Goal: Task Accomplishment & Management: Use online tool/utility

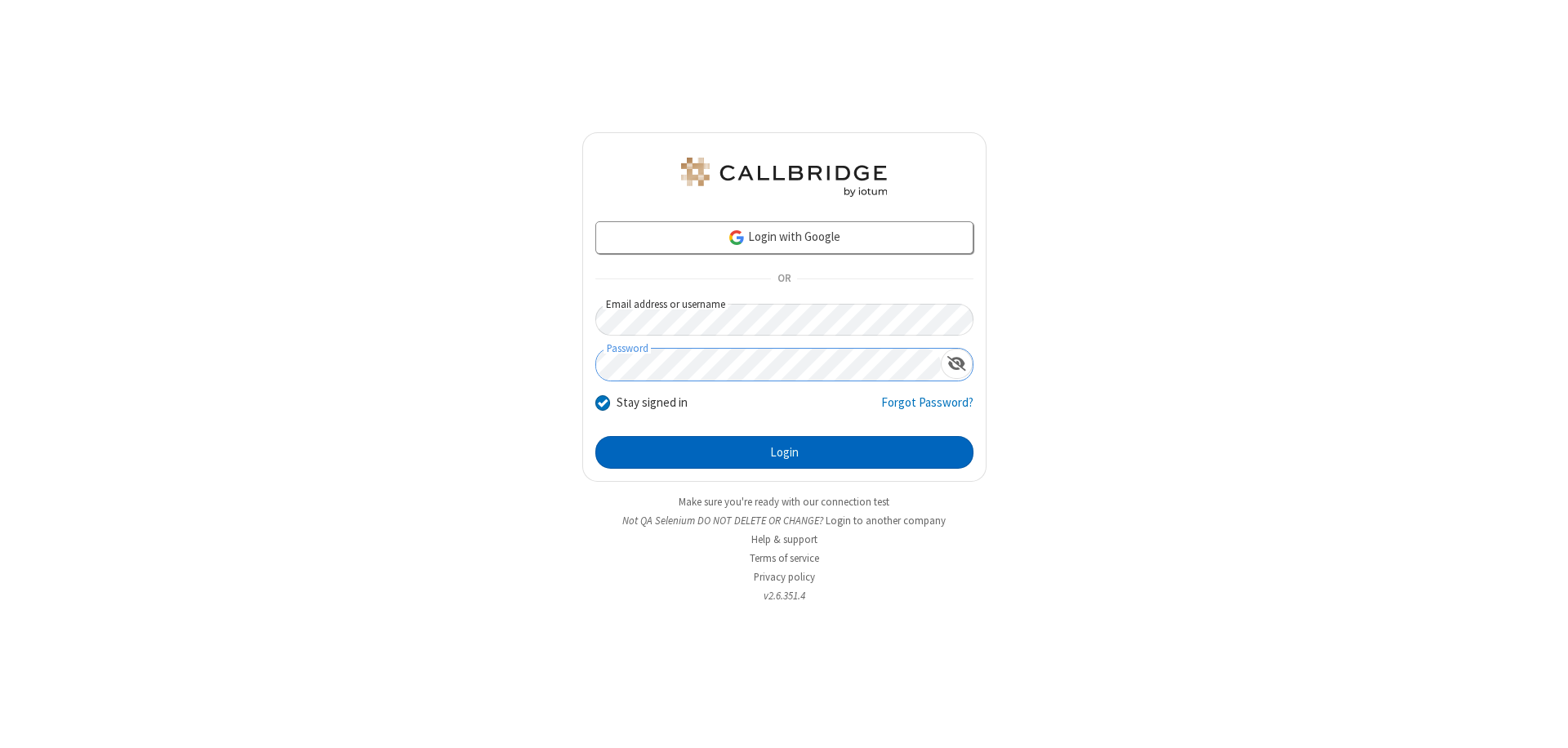
click at [784, 452] on button "Login" at bounding box center [784, 452] width 378 height 33
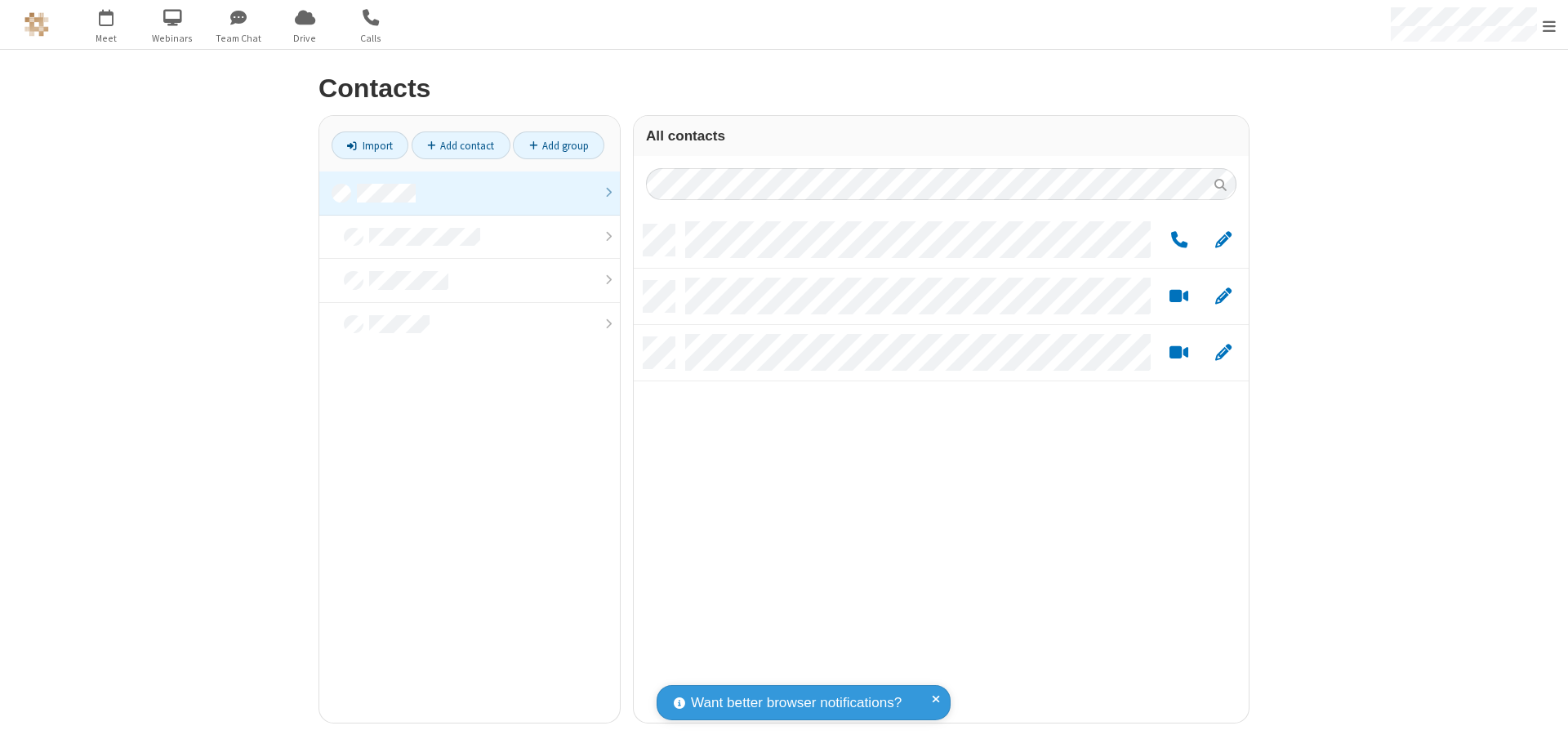
scroll to position [498, 603]
click at [470, 193] on link at bounding box center [469, 193] width 300 height 44
click at [558, 145] on link "Add group" at bounding box center [558, 145] width 91 height 27
